Goal: Transaction & Acquisition: Book appointment/travel/reservation

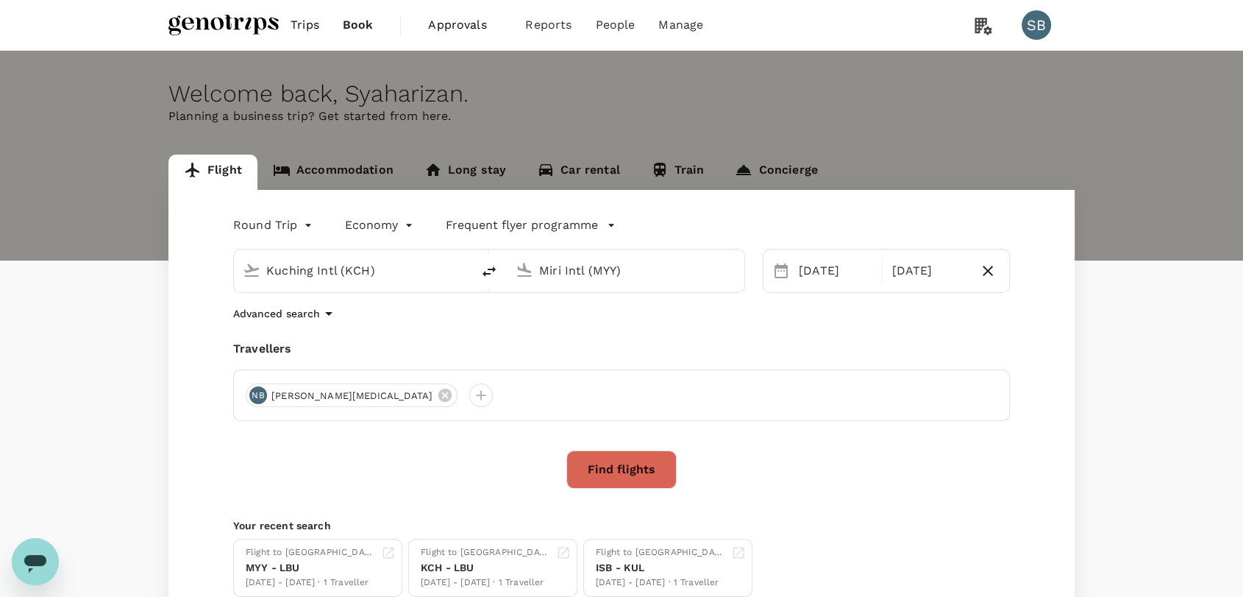
click at [324, 166] on link "Accommodation" at bounding box center [333, 171] width 152 height 35
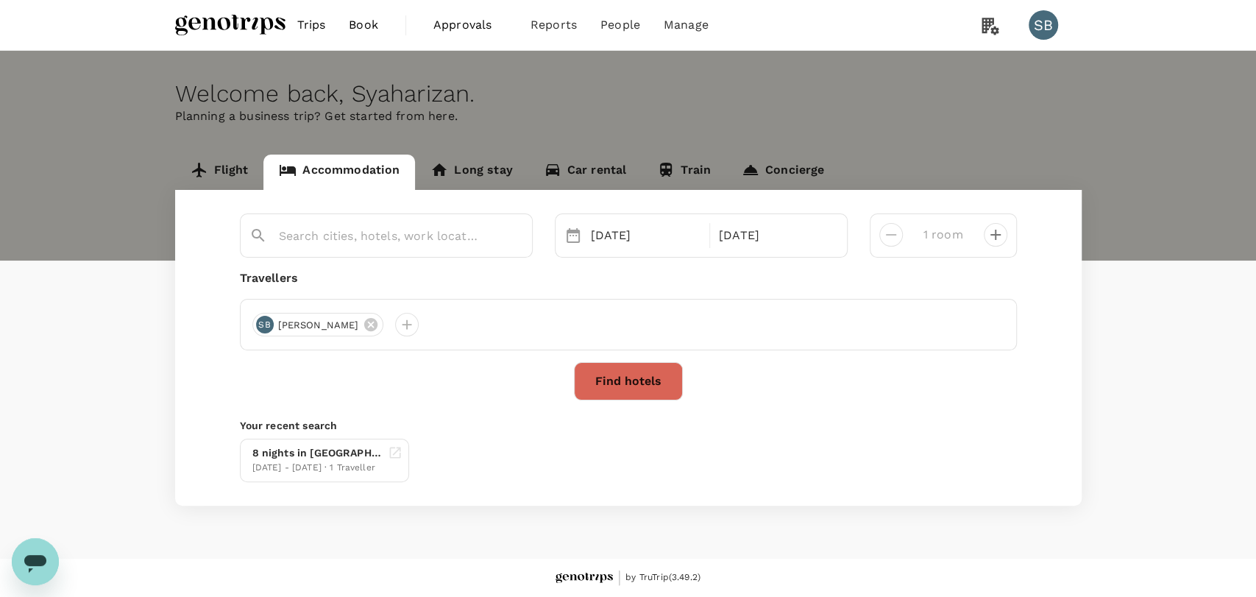
type input "[GEOGRAPHIC_DATA]"
click at [476, 327] on div at bounding box center [488, 325] width 24 height 24
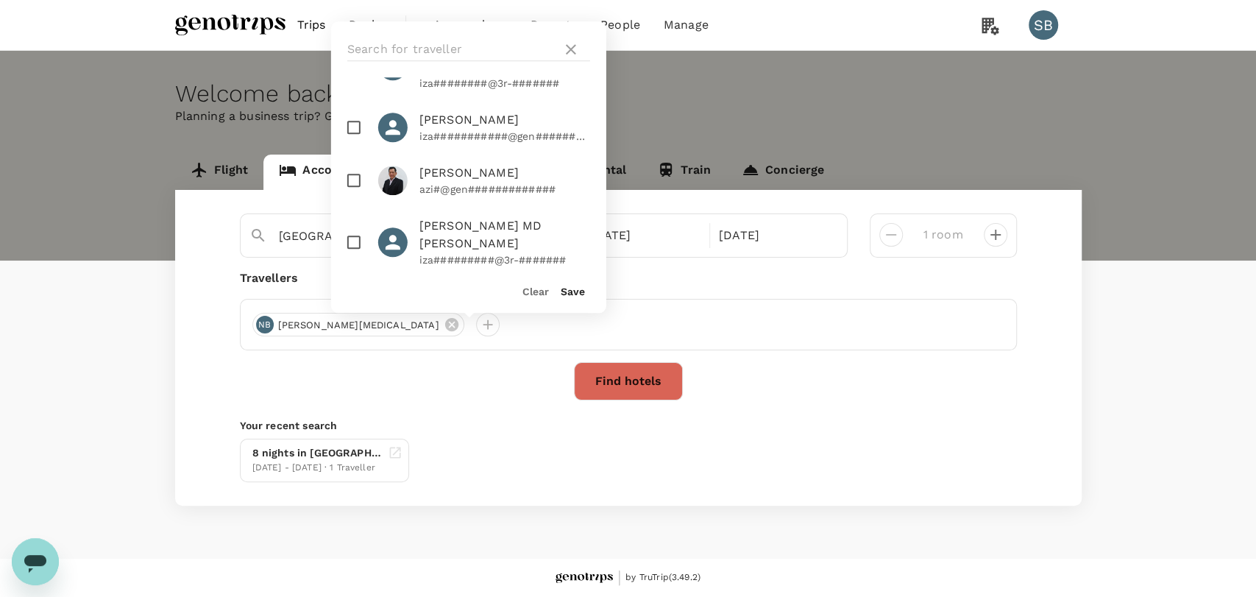
scroll to position [82, 0]
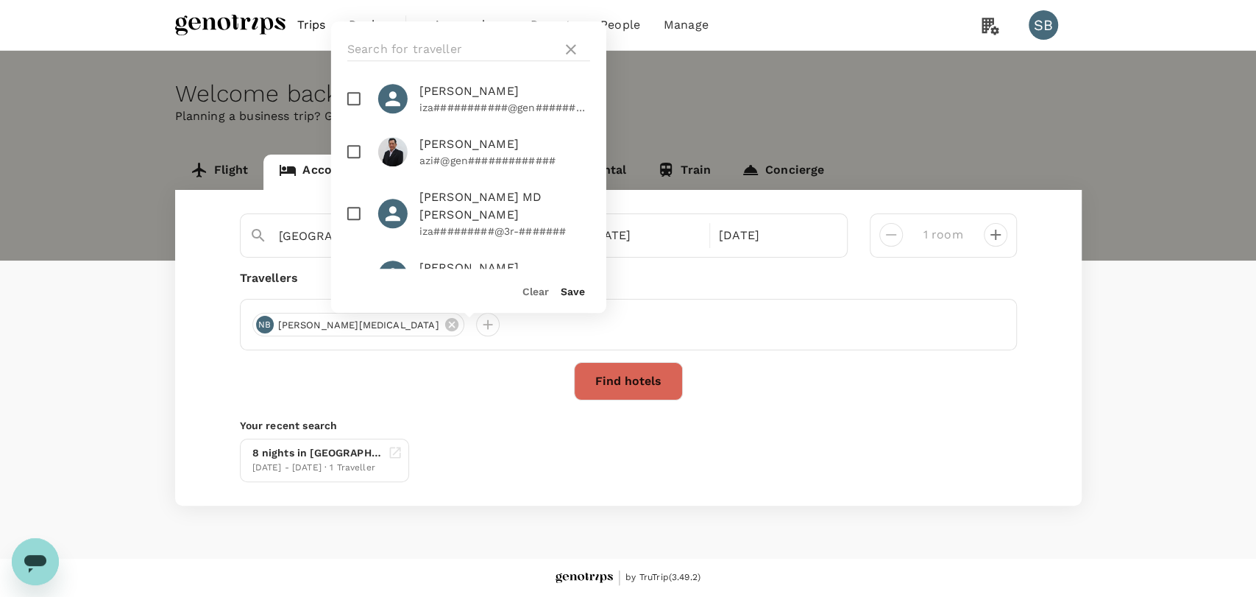
click at [358, 198] on input "checkbox" at bounding box center [353, 213] width 31 height 31
checkbox input "true"
click at [356, 260] on input "checkbox" at bounding box center [353, 275] width 31 height 31
checkbox input "true"
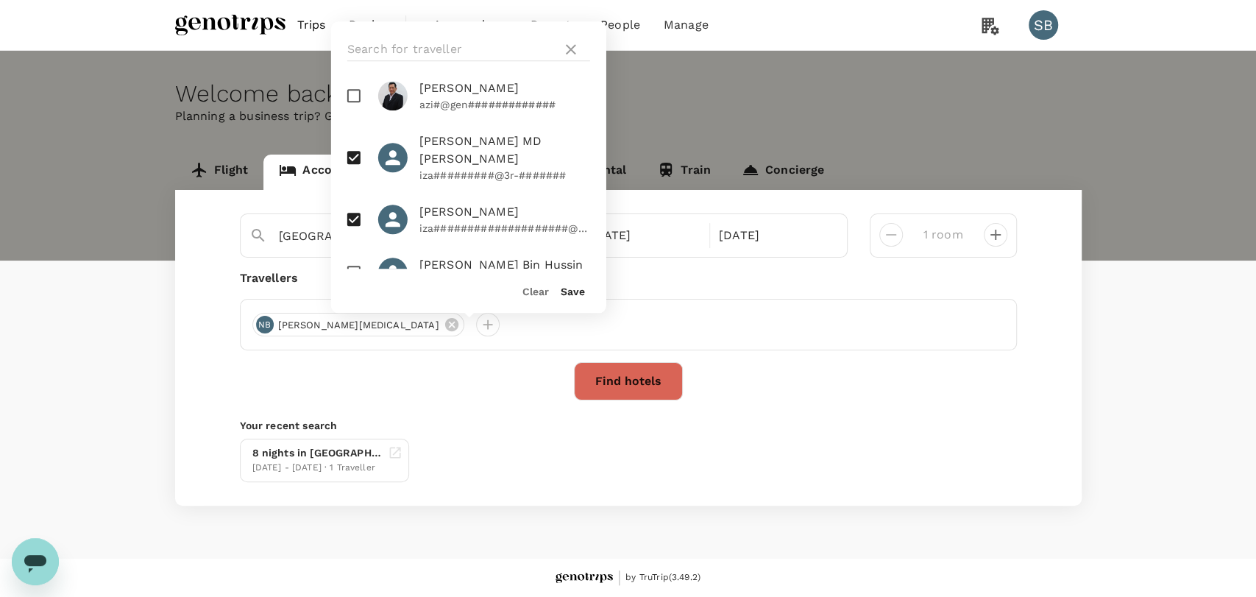
scroll to position [163, 0]
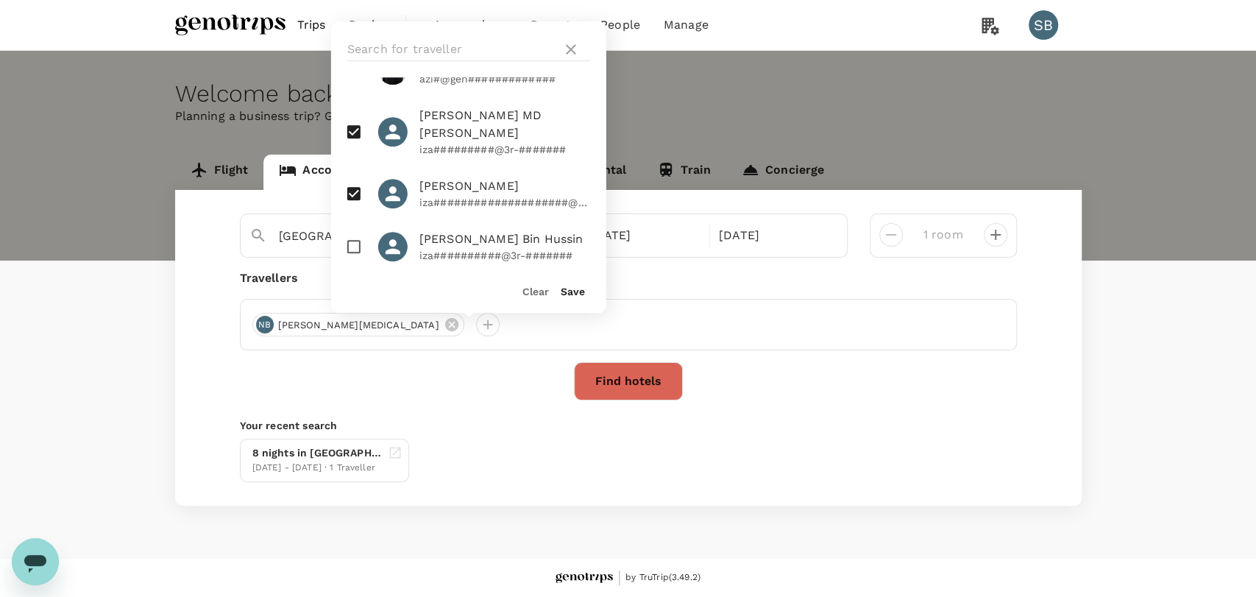
click at [346, 231] on input "checkbox" at bounding box center [353, 246] width 31 height 31
checkbox input "true"
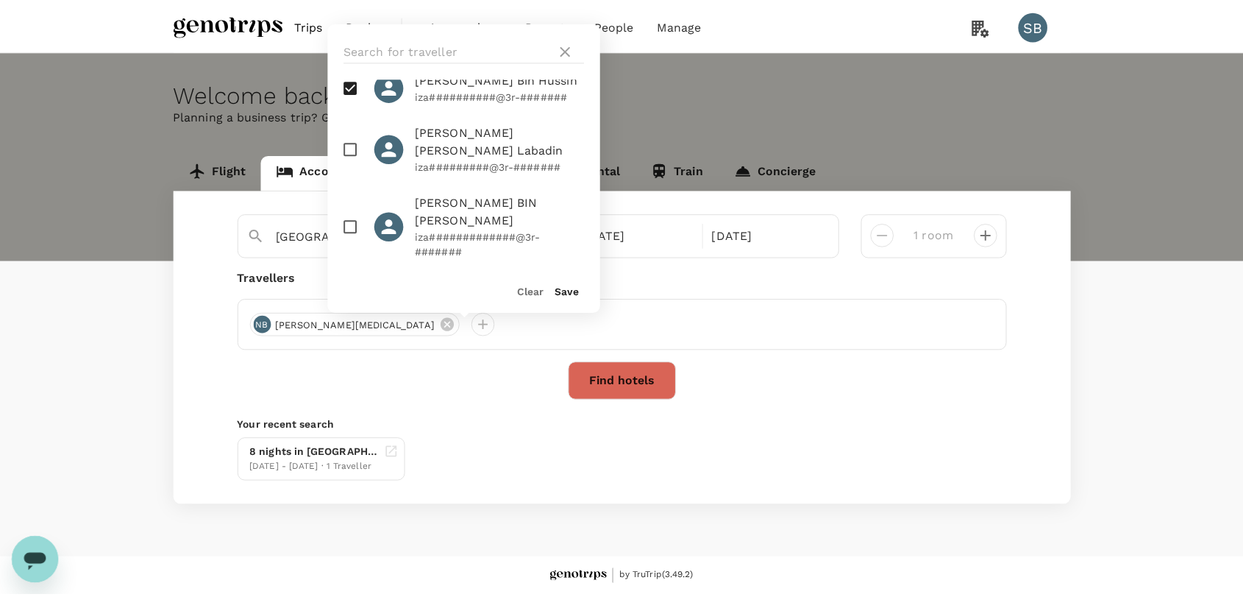
scroll to position [327, 0]
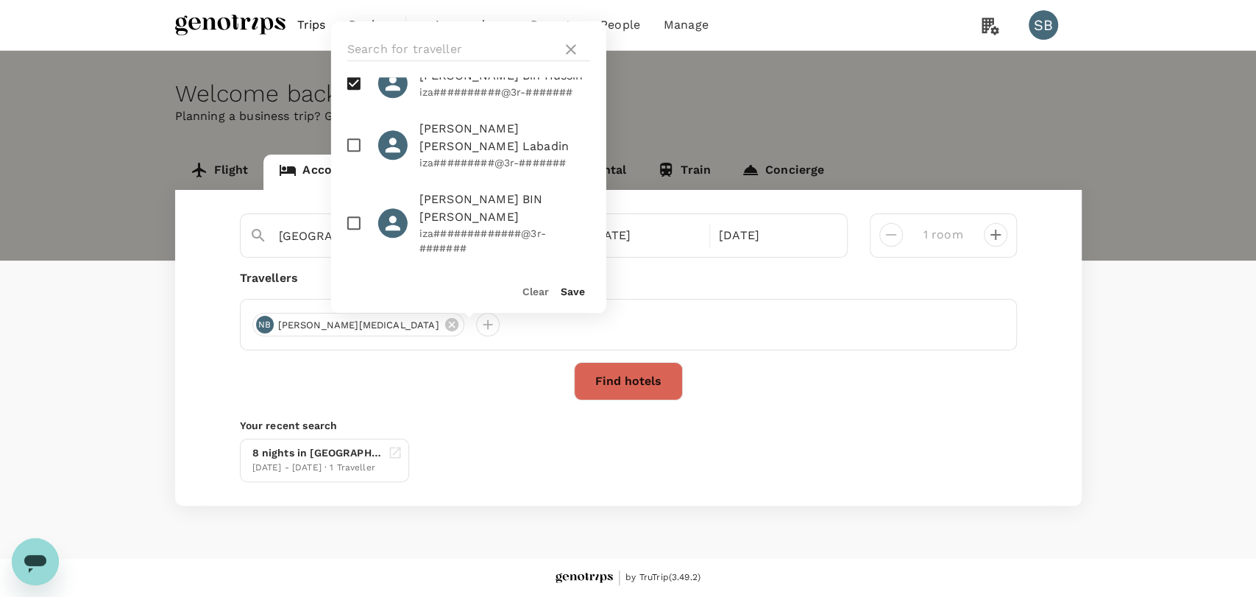
click at [566, 293] on button "Save" at bounding box center [573, 291] width 24 height 12
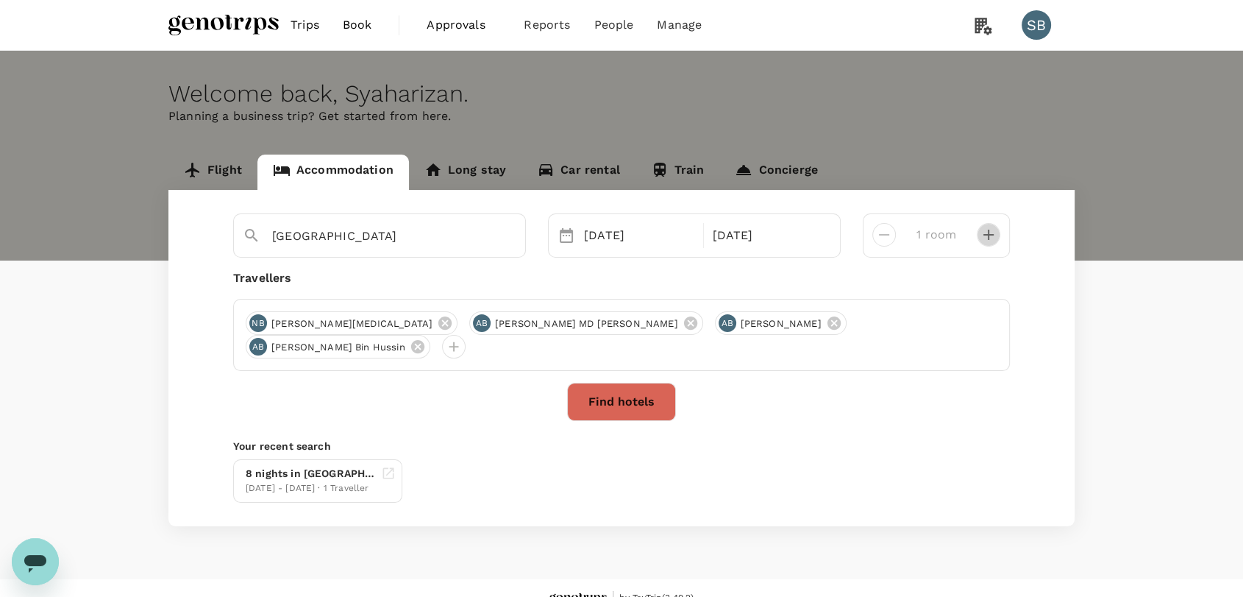
click at [989, 238] on icon "decrease" at bounding box center [989, 235] width 18 height 18
type input "4 rooms"
click at [989, 238] on icon "decrease" at bounding box center [989, 235] width 10 height 10
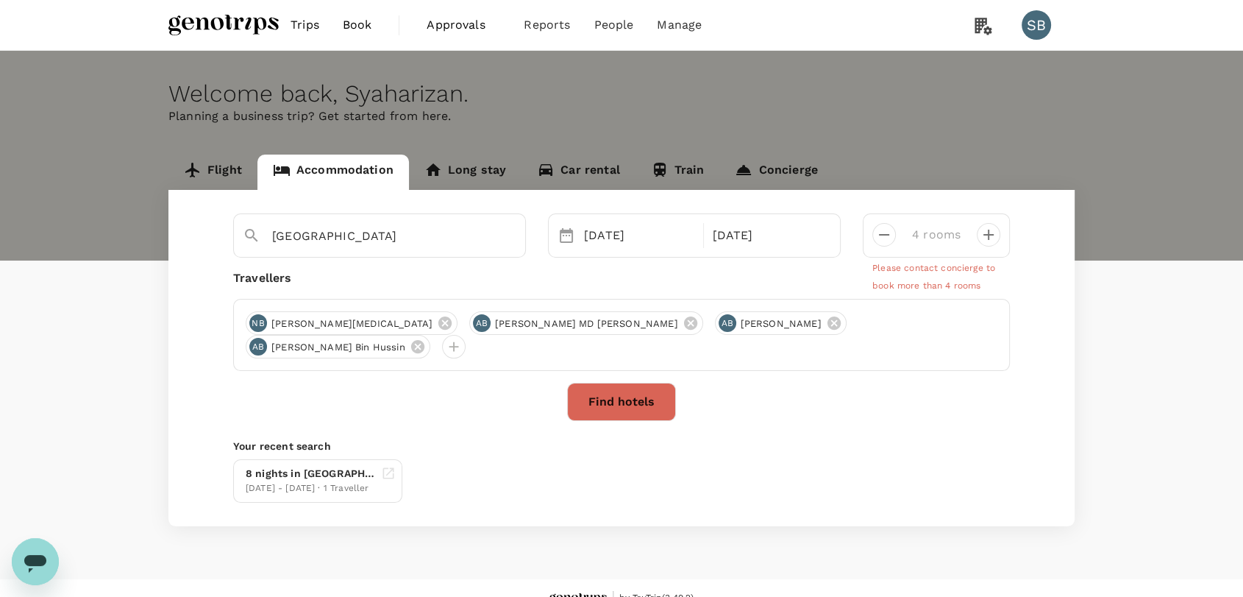
click at [614, 396] on button "Find hotels" at bounding box center [621, 402] width 109 height 38
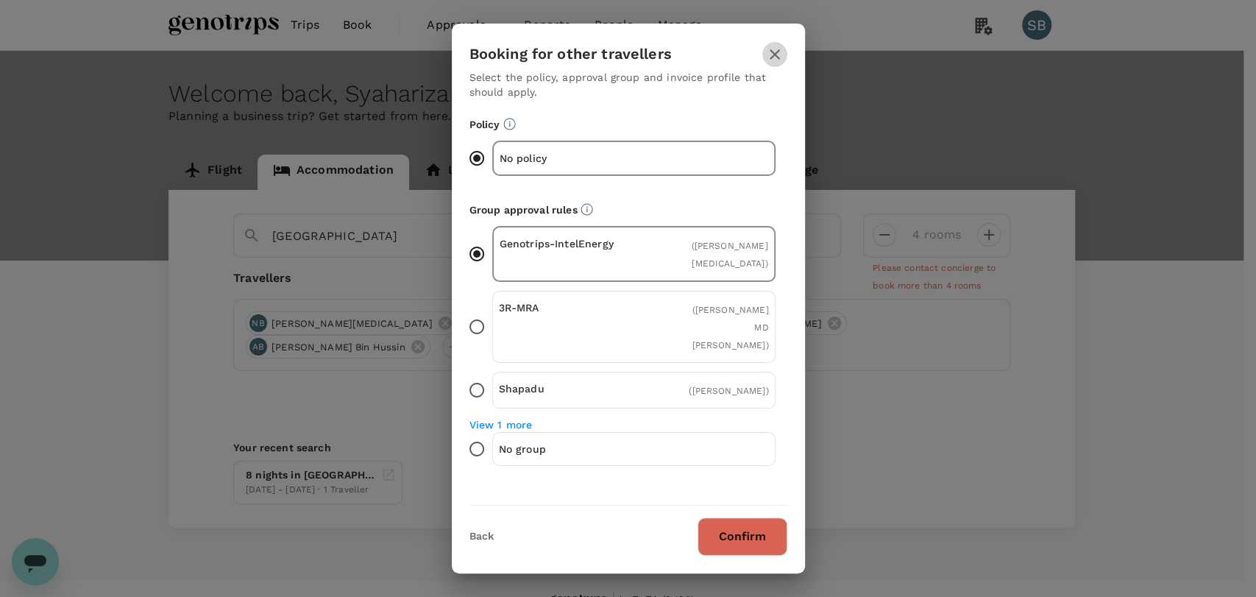
click at [771, 61] on icon "button" at bounding box center [775, 55] width 18 height 18
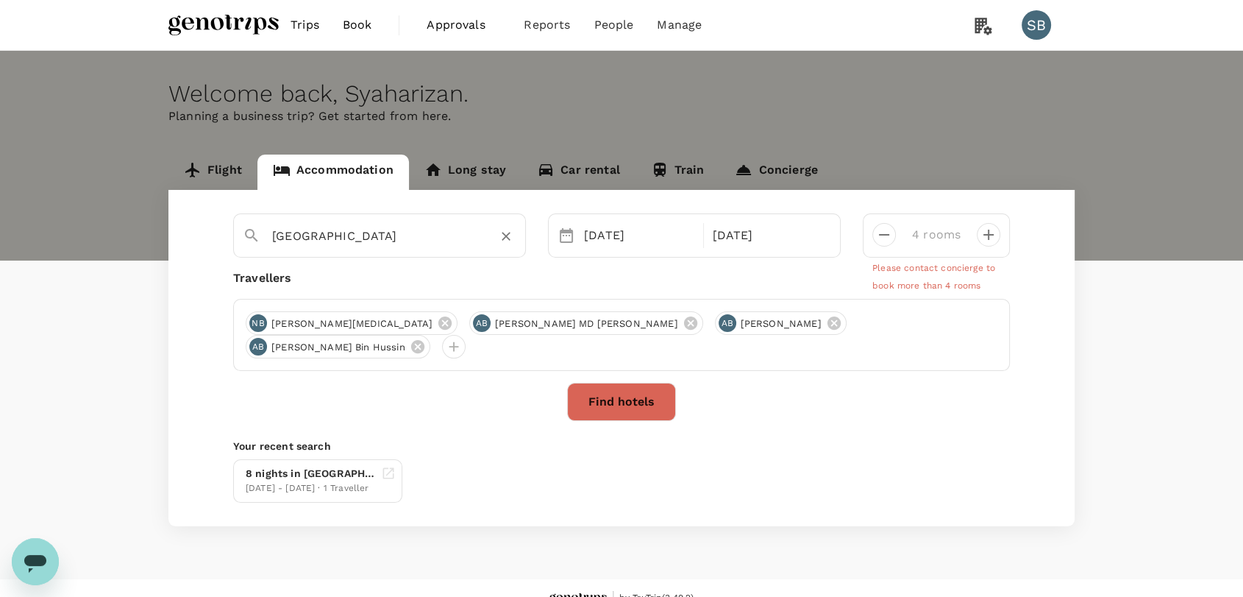
click at [396, 244] on input "[GEOGRAPHIC_DATA]" at bounding box center [373, 235] width 203 height 23
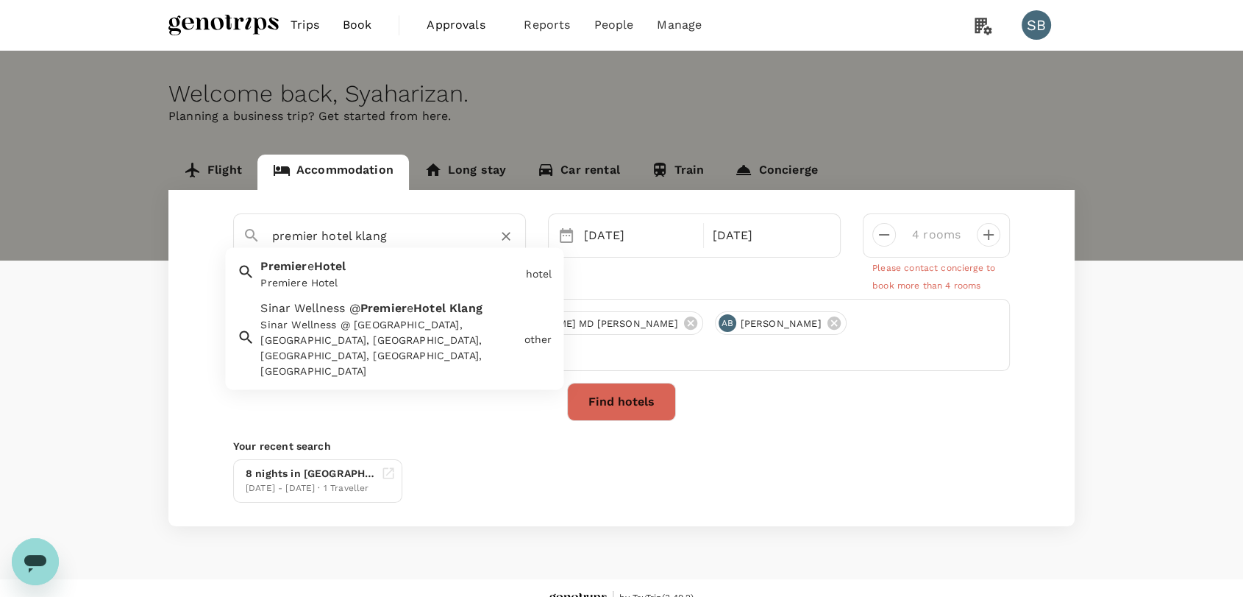
click at [405, 267] on div "[GEOGRAPHIC_DATA]" at bounding box center [387, 271] width 265 height 39
type input "Premiere Hotel"
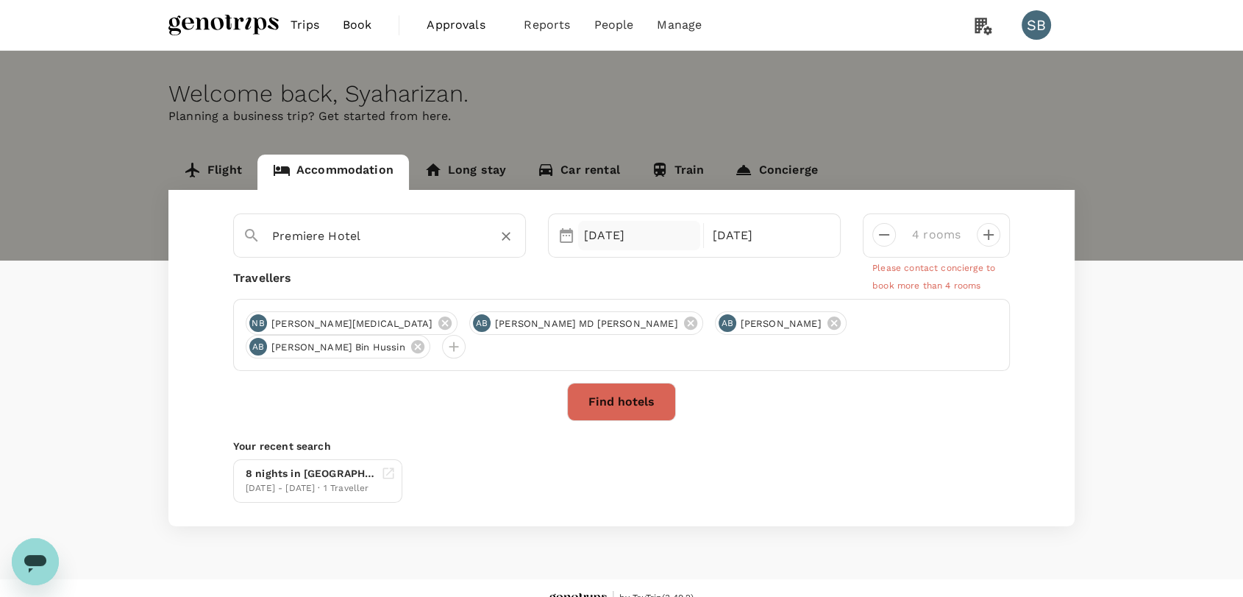
click at [612, 231] on div "[DATE]" at bounding box center [639, 235] width 122 height 29
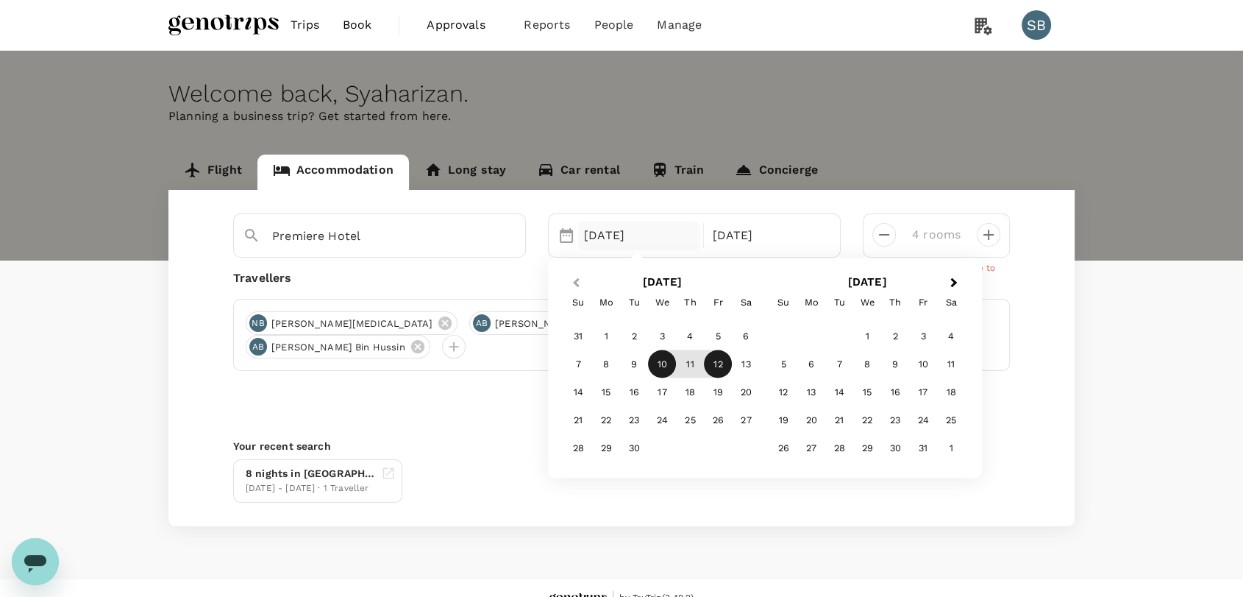
click at [575, 279] on button "Previous Month" at bounding box center [575, 284] width 24 height 24
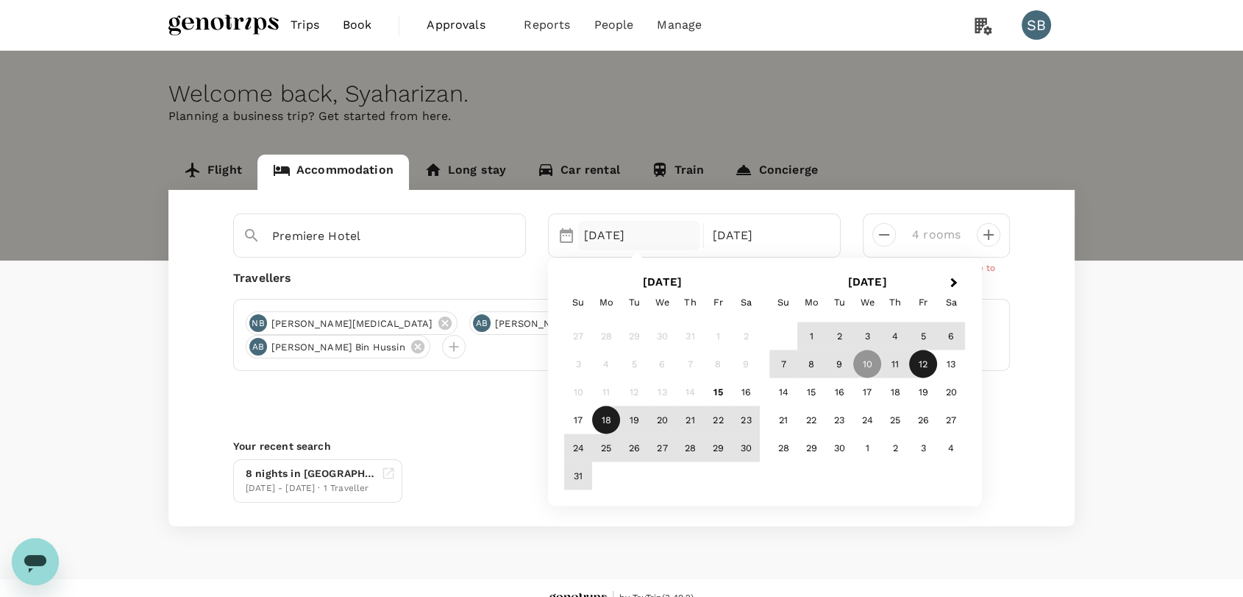
click at [606, 421] on div "18" at bounding box center [606, 419] width 28 height 28
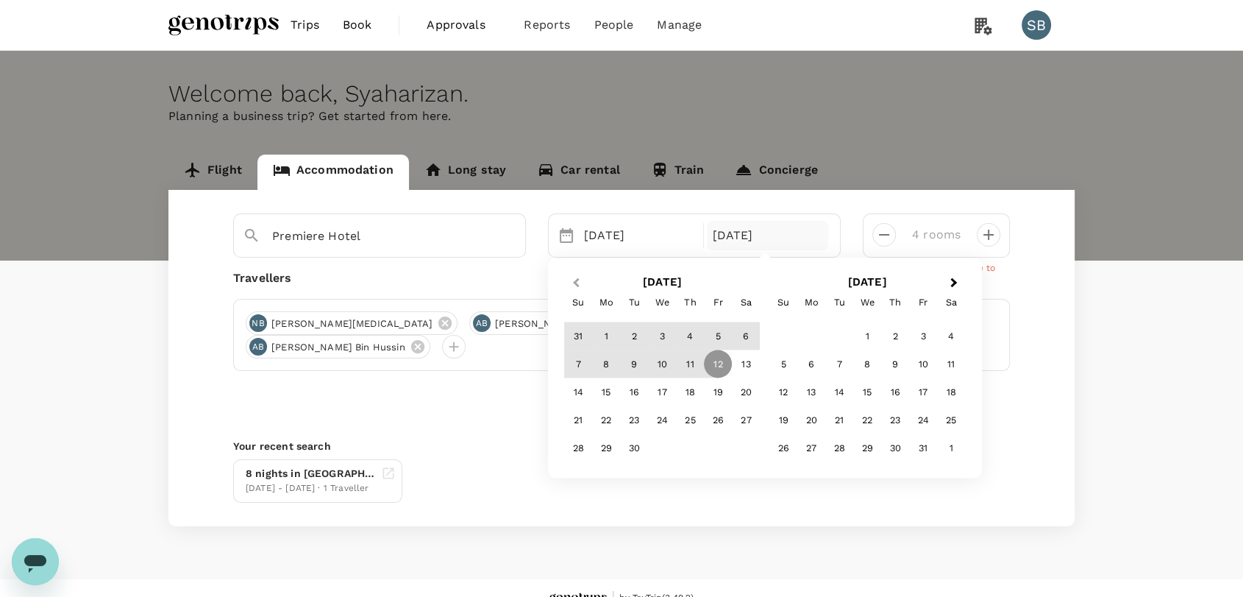
click at [564, 272] on button "Previous Month" at bounding box center [575, 284] width 24 height 24
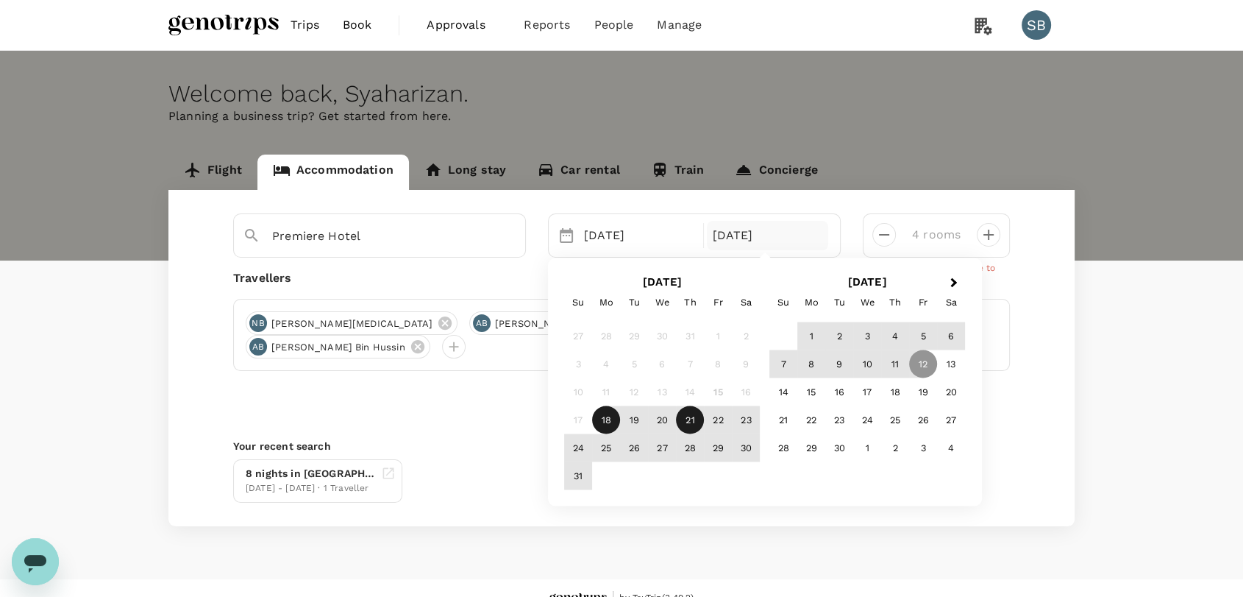
click at [699, 419] on div "21" at bounding box center [690, 419] width 28 height 28
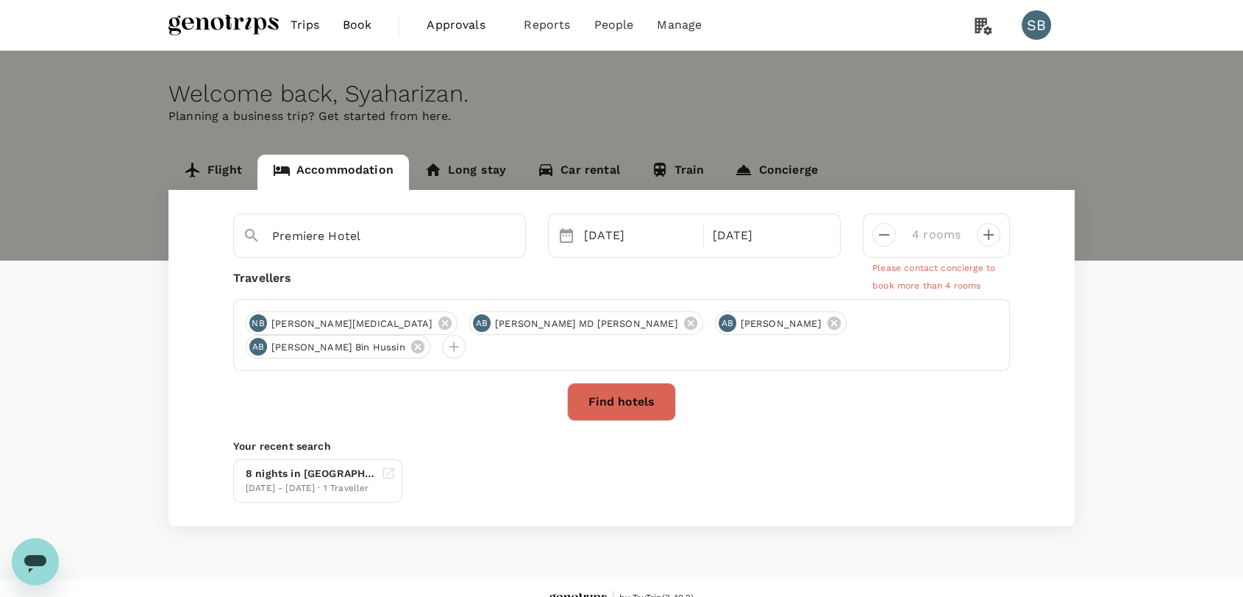
click at [626, 402] on button "Find hotels" at bounding box center [621, 402] width 109 height 38
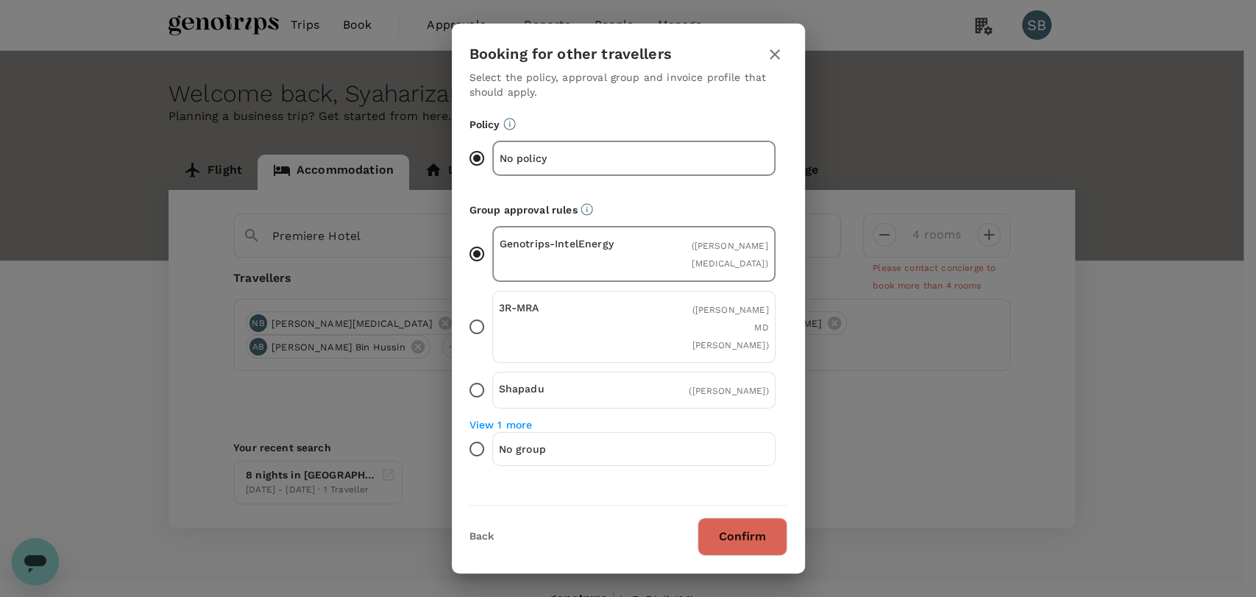
click at [736, 539] on button "Confirm" at bounding box center [742, 536] width 90 height 38
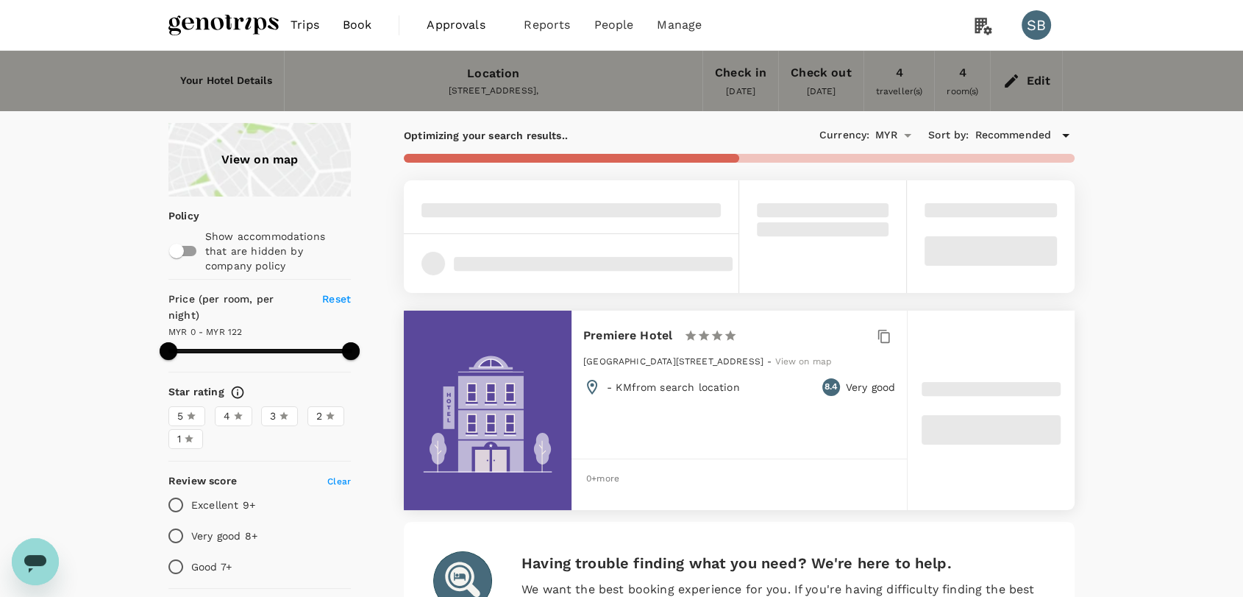
type input "122"
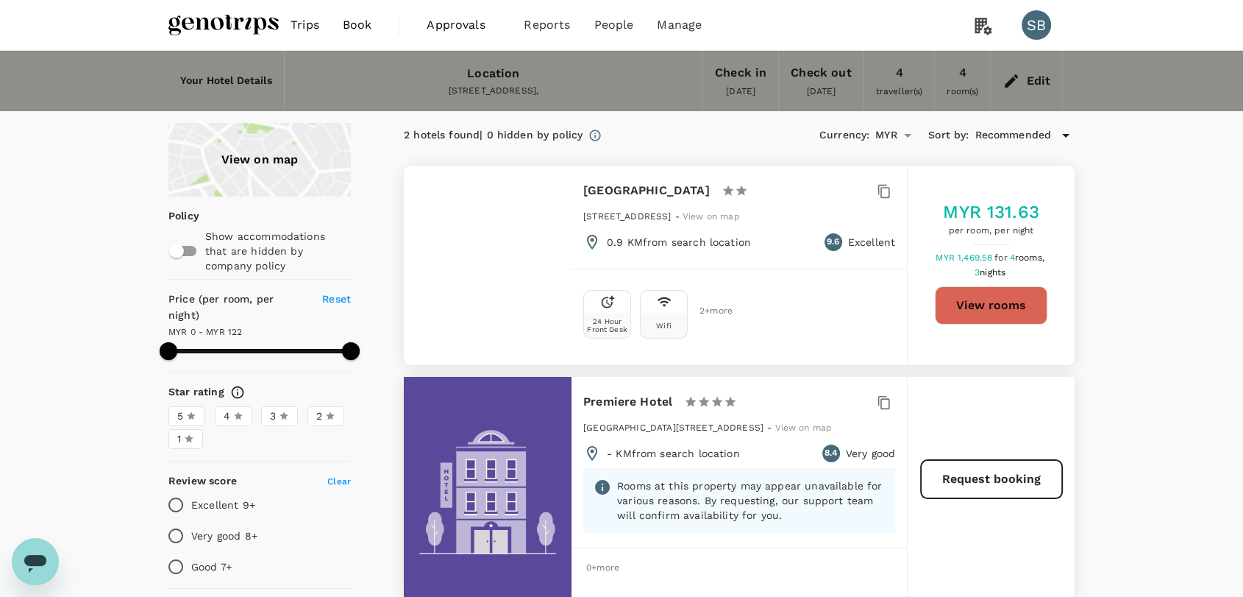
click at [1039, 82] on div "Edit" at bounding box center [1038, 81] width 24 height 21
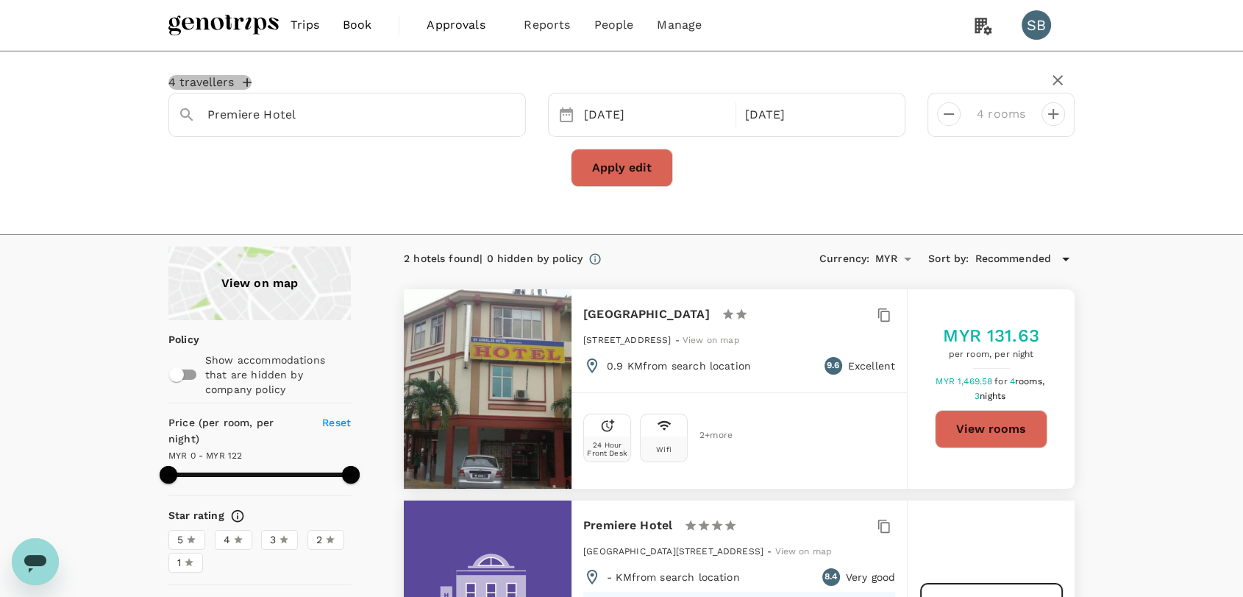
click at [244, 79] on icon "button" at bounding box center [247, 82] width 15 height 15
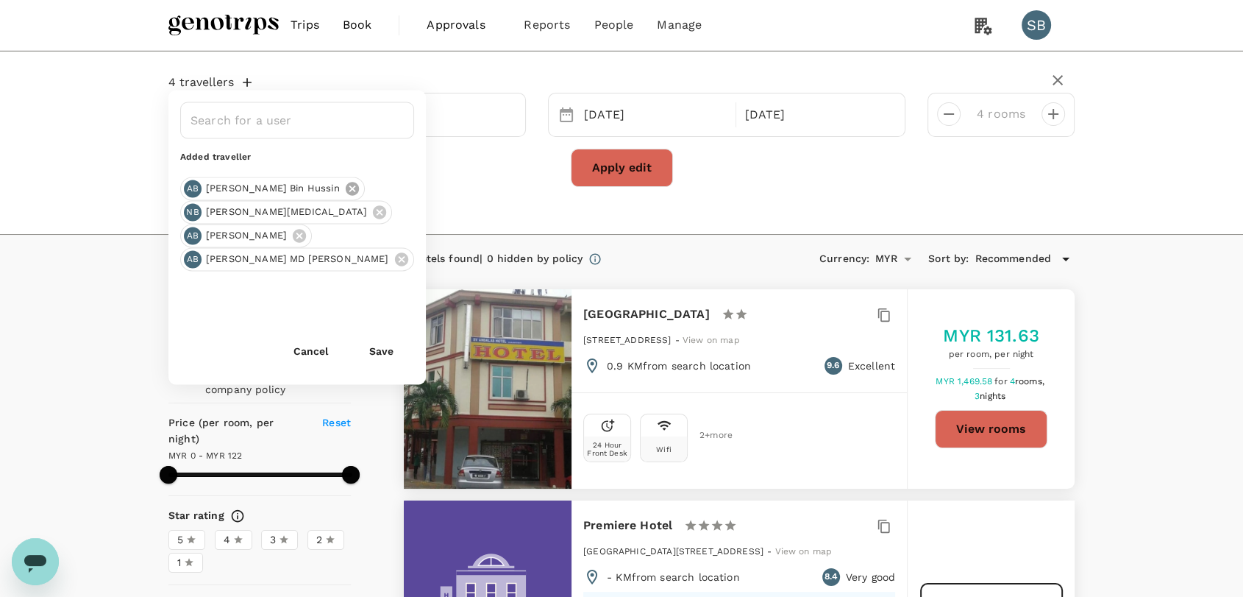
click at [345, 186] on icon at bounding box center [351, 188] width 13 height 13
click at [306, 213] on icon at bounding box center [299, 211] width 13 height 13
click at [394, 208] on icon at bounding box center [400, 211] width 13 height 13
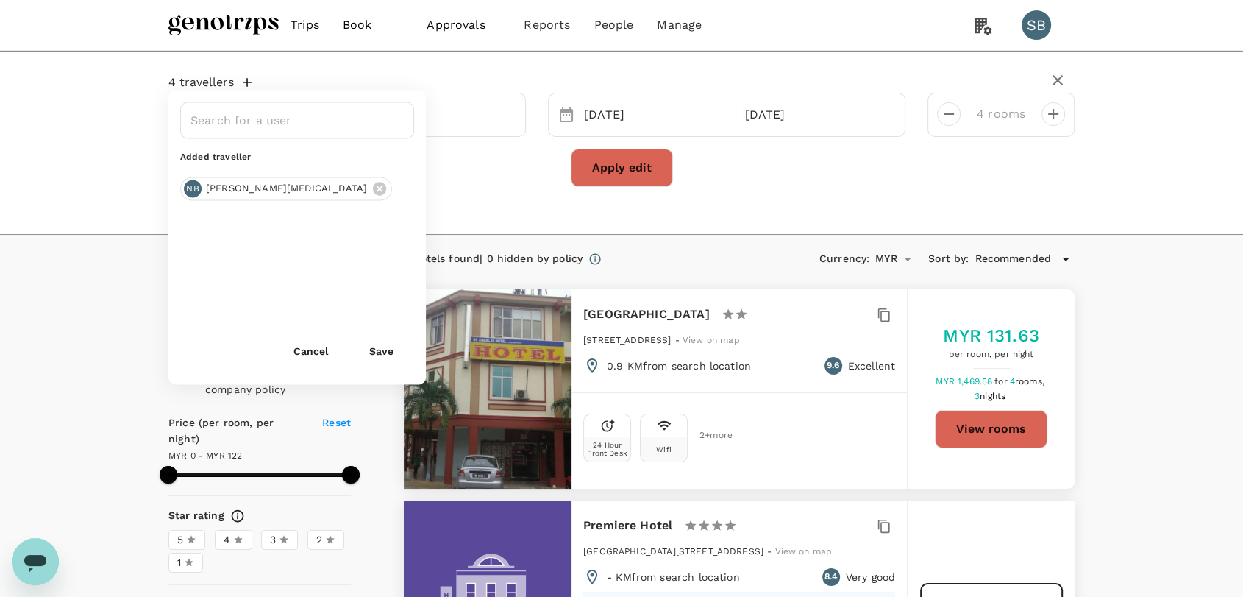
click at [392, 349] on button "Save" at bounding box center [381, 349] width 65 height 29
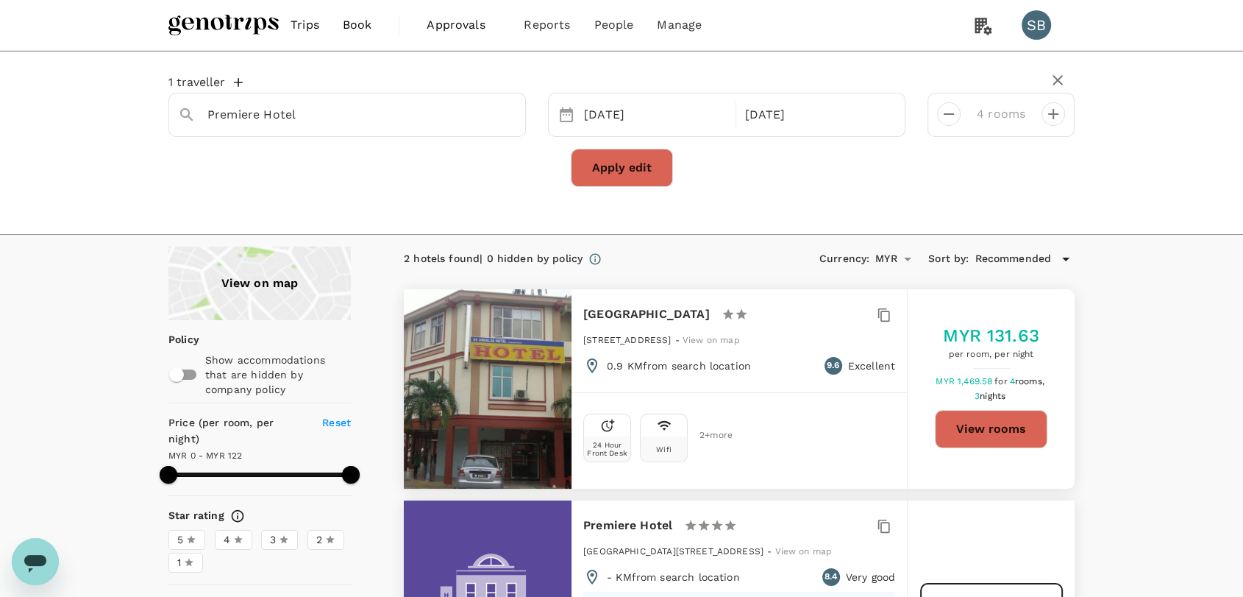
click at [950, 107] on icon "decrease" at bounding box center [949, 114] width 18 height 18
type input "1 room"
click at [636, 174] on button "Apply edit" at bounding box center [622, 168] width 102 height 38
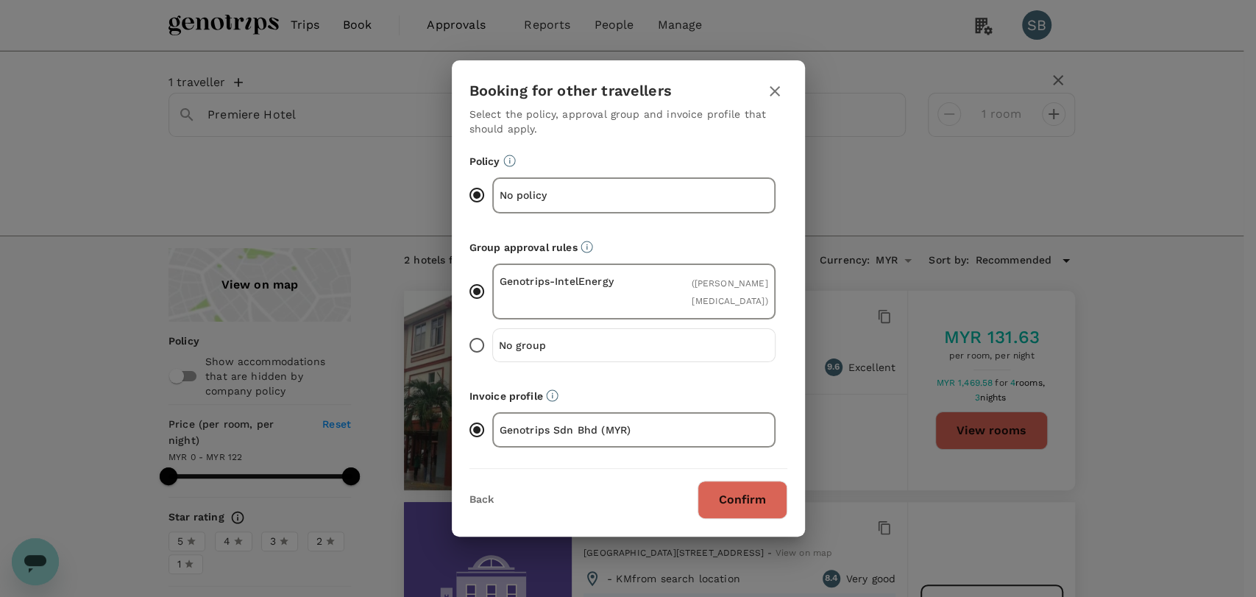
click at [712, 494] on button "Confirm" at bounding box center [742, 499] width 90 height 38
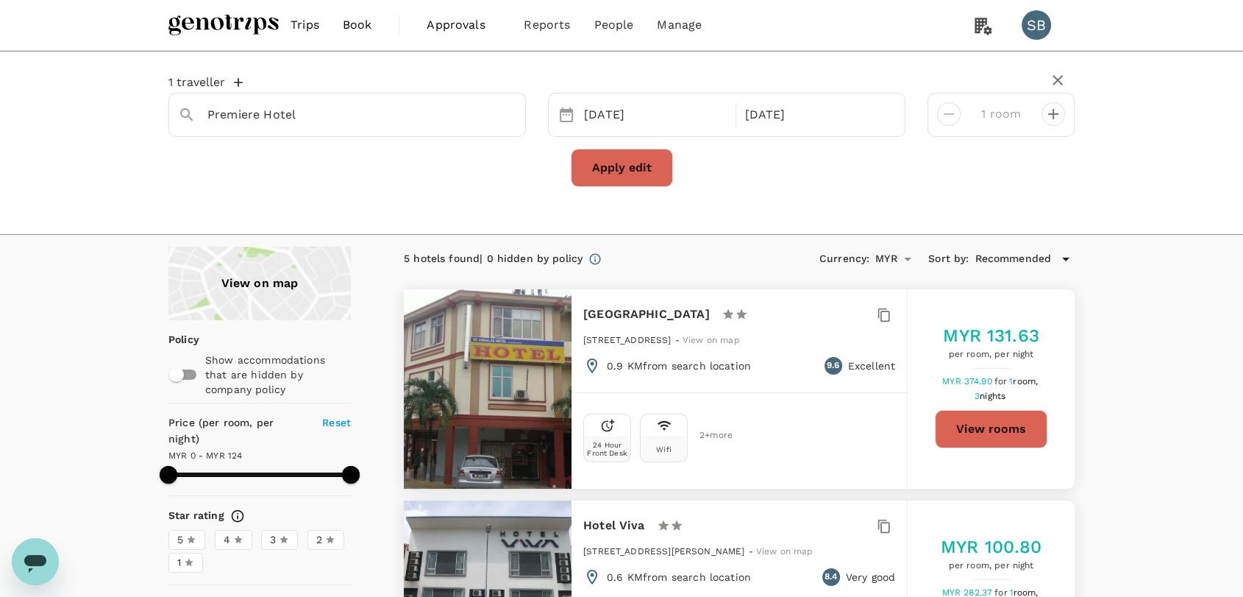
type input "123"
click at [191, 24] on img at bounding box center [223, 25] width 110 height 32
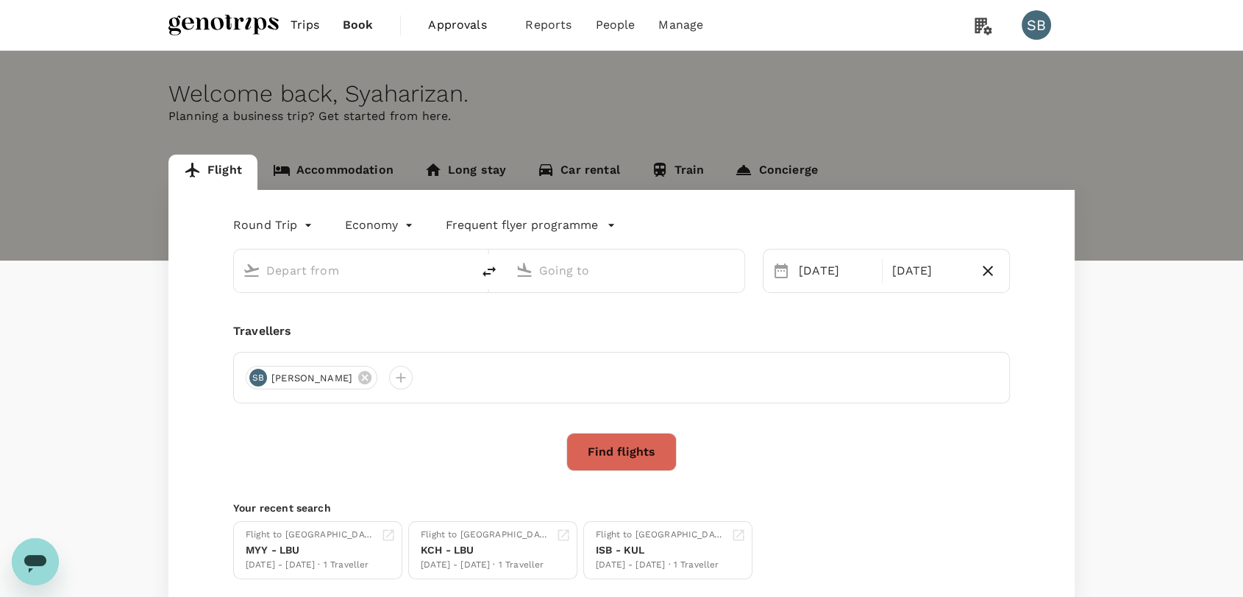
type input "Kuching Intl (KCH)"
type input "Miri Intl (MYY)"
type input "Kuching Intl (KCH)"
type input "Miri Intl (MYY)"
